Goal: Check status: Check status

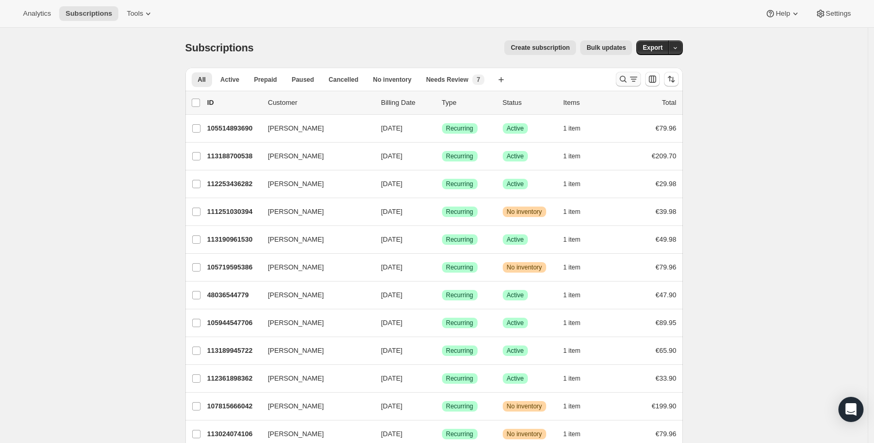
click at [618, 78] on div at bounding box center [647, 79] width 71 height 21
click at [624, 78] on icon "Search and filter results" at bounding box center [623, 79] width 10 height 10
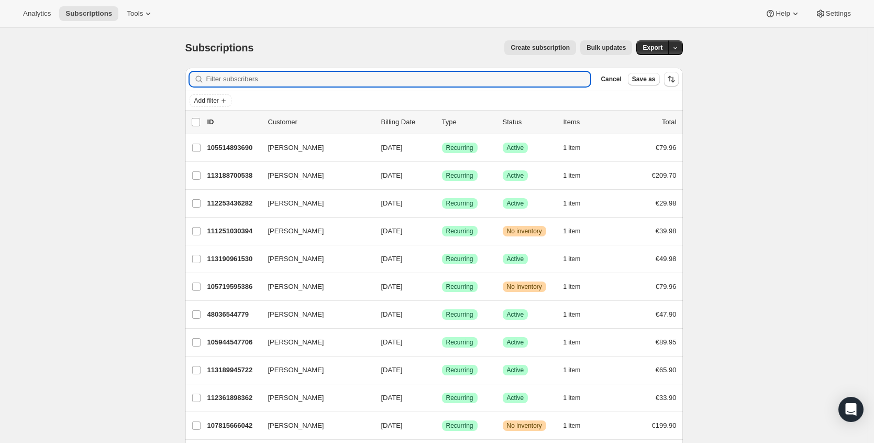
paste input "111105933690"
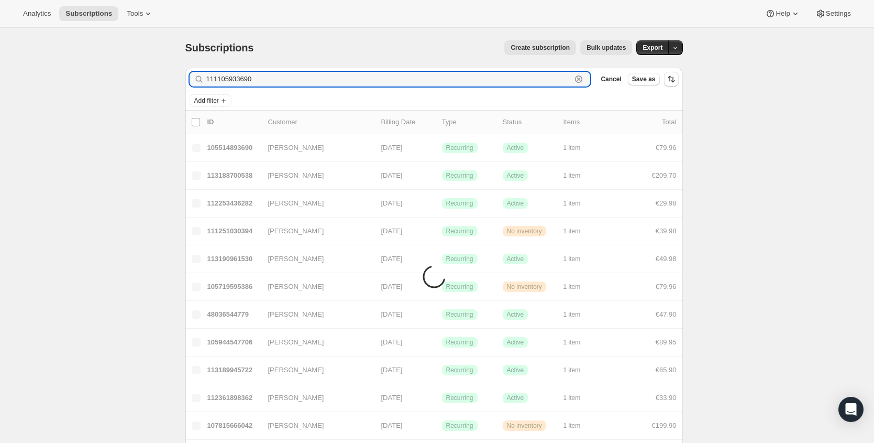
type input "111105933690"
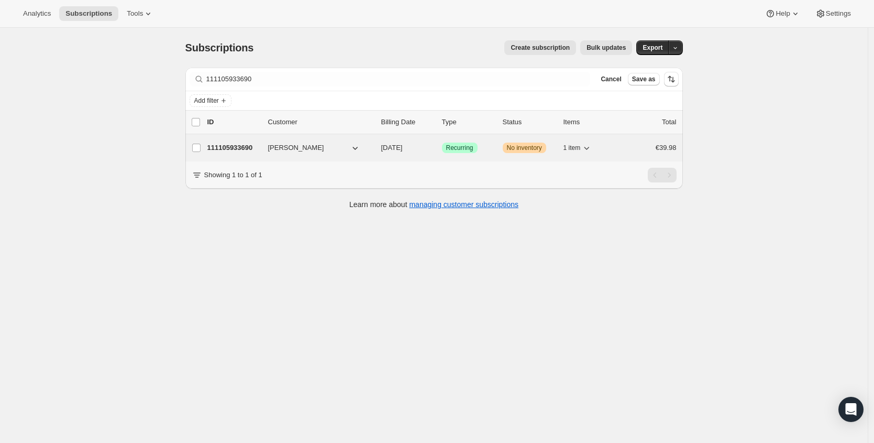
click at [253, 150] on p "111105933690" at bounding box center [233, 148] width 52 height 10
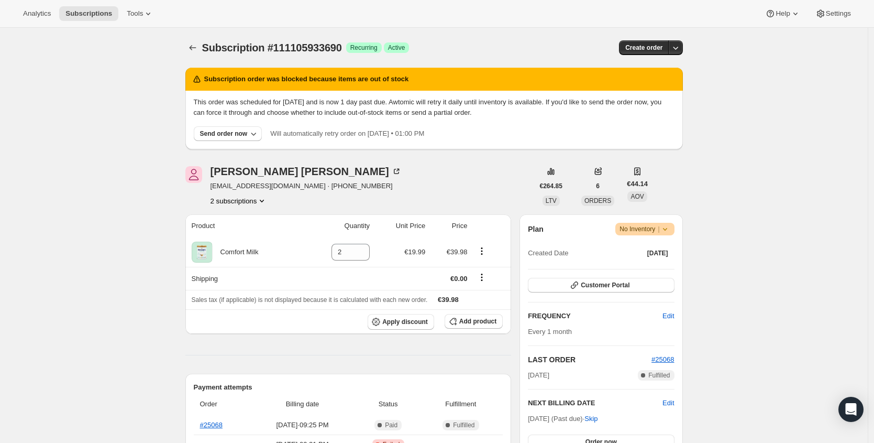
drag, startPoint x: 214, startPoint y: 187, endPoint x: 316, endPoint y: 186, distance: 102.7
click at [317, 187] on span "[EMAIL_ADDRESS][DOMAIN_NAME] · [PHONE_NUMBER]" at bounding box center [306, 186] width 191 height 10
drag, startPoint x: 311, startPoint y: 186, endPoint x: 211, endPoint y: 187, distance: 100.1
click at [211, 187] on div "[PERSON_NAME] [EMAIL_ADDRESS][DOMAIN_NAME] · [PHONE_NUMBER] 2 subscriptions" at bounding box center [359, 186] width 348 height 40
copy span "[EMAIL_ADDRESS][DOMAIN_NAME]"
